Goal: Task Accomplishment & Management: Manage account settings

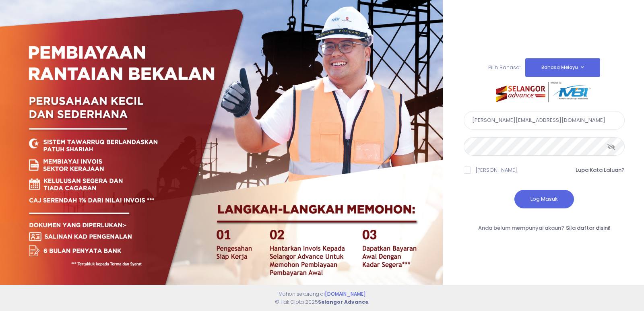
click at [507, 123] on input "khalid@rolidsetia.com.my" at bounding box center [544, 120] width 161 height 19
type input "nurafina@rolidsetia.com.my"
click at [537, 203] on button "Log Masuk" at bounding box center [545, 199] width 60 height 19
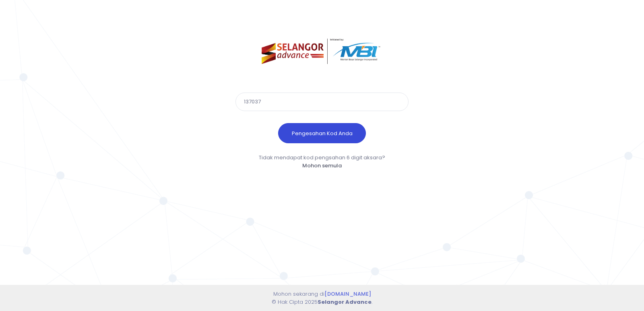
type input "137037"
click at [329, 134] on button "Pengesahan Kod Anda" at bounding box center [322, 133] width 88 height 20
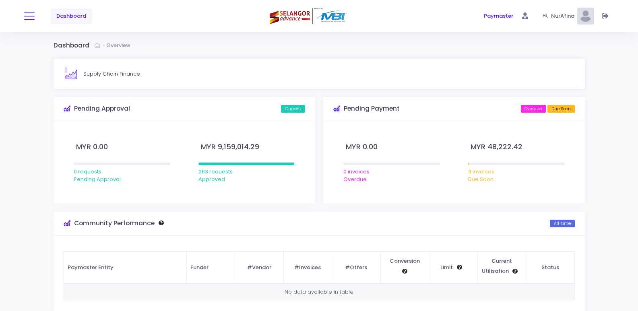
click at [31, 15] on button at bounding box center [29, 16] width 10 height 10
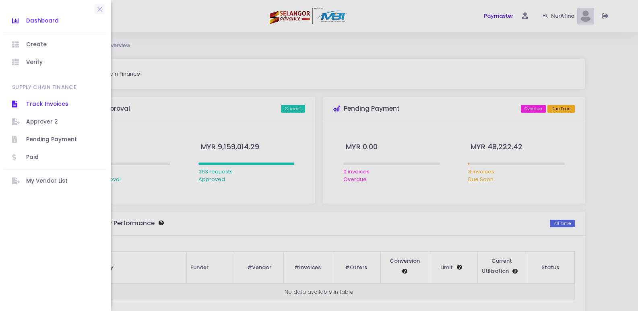
click at [45, 105] on span "Track Invoices" at bounding box center [62, 104] width 72 height 10
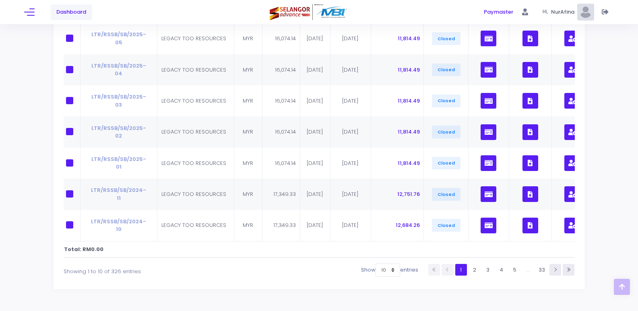
scroll to position [0, 25]
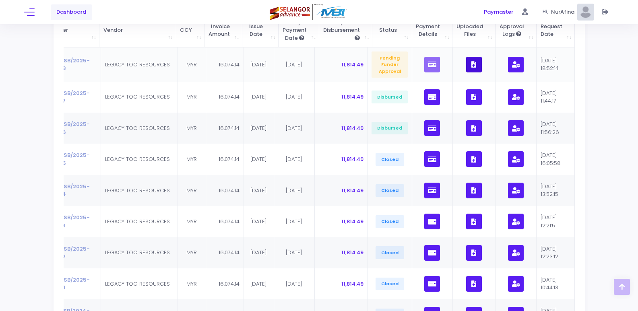
click at [479, 64] on button "button" at bounding box center [474, 65] width 16 height 16
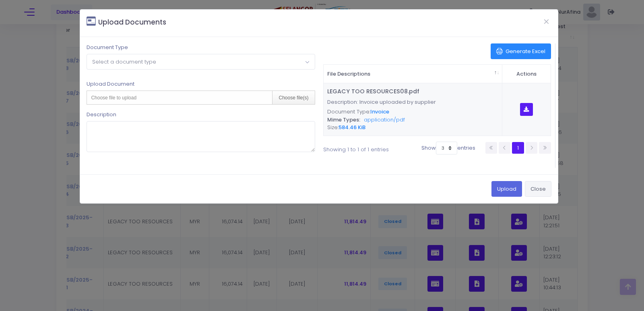
click at [540, 196] on button "Close" at bounding box center [538, 188] width 27 height 15
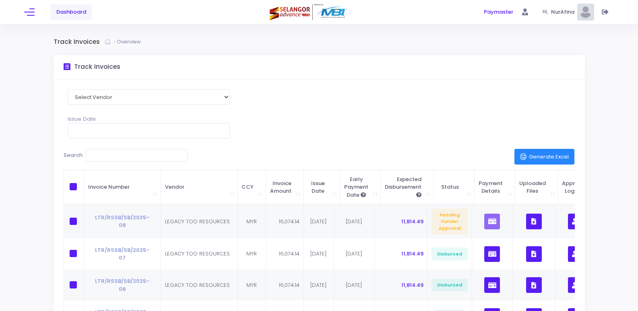
scroll to position [0, 0]
